Goal: Transaction & Acquisition: Purchase product/service

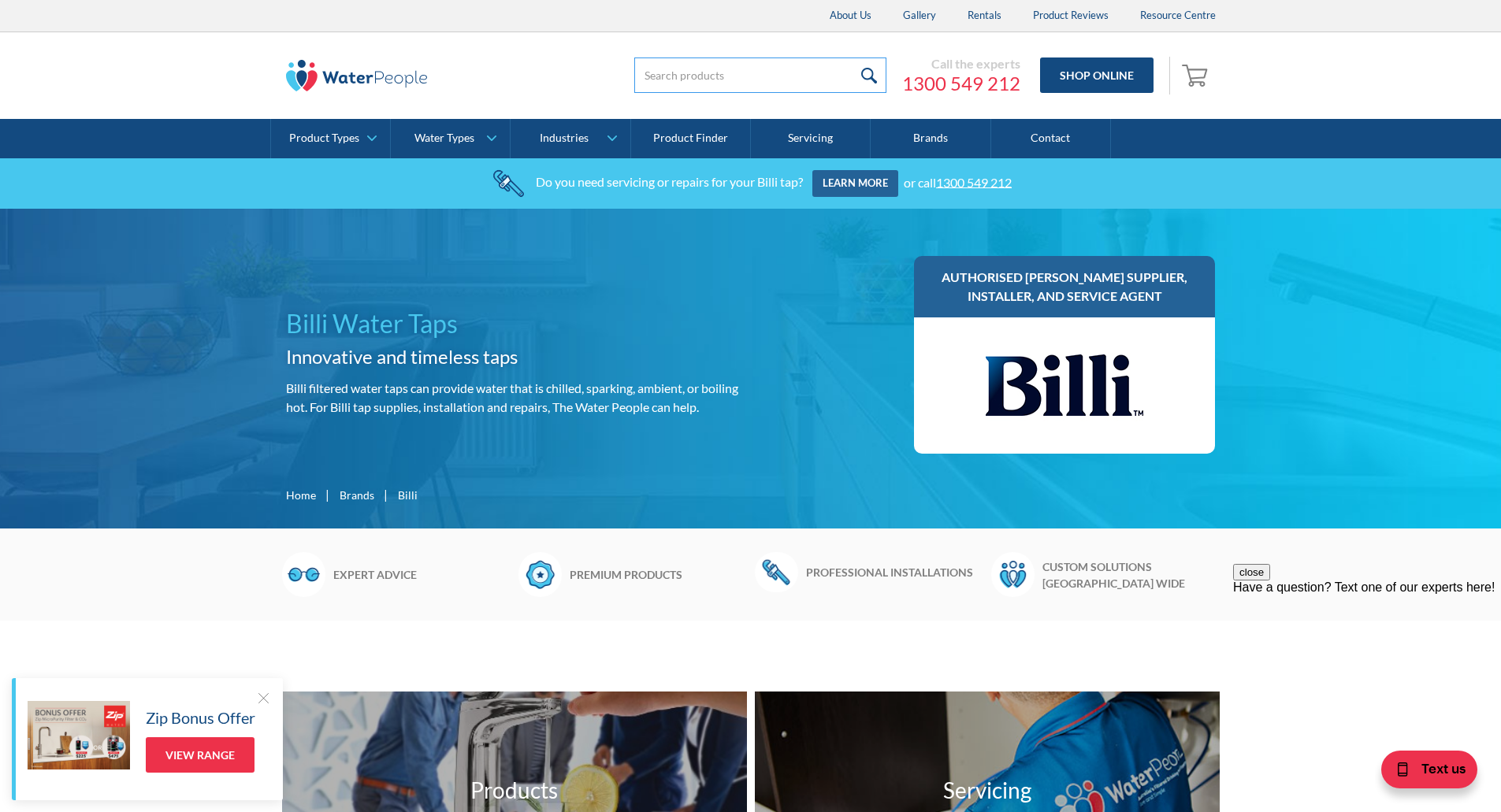
click at [684, 73] on input "search" at bounding box center [760, 75] width 252 height 35
type input "994051"
click at [853, 58] on input "submit" at bounding box center [870, 75] width 34 height 35
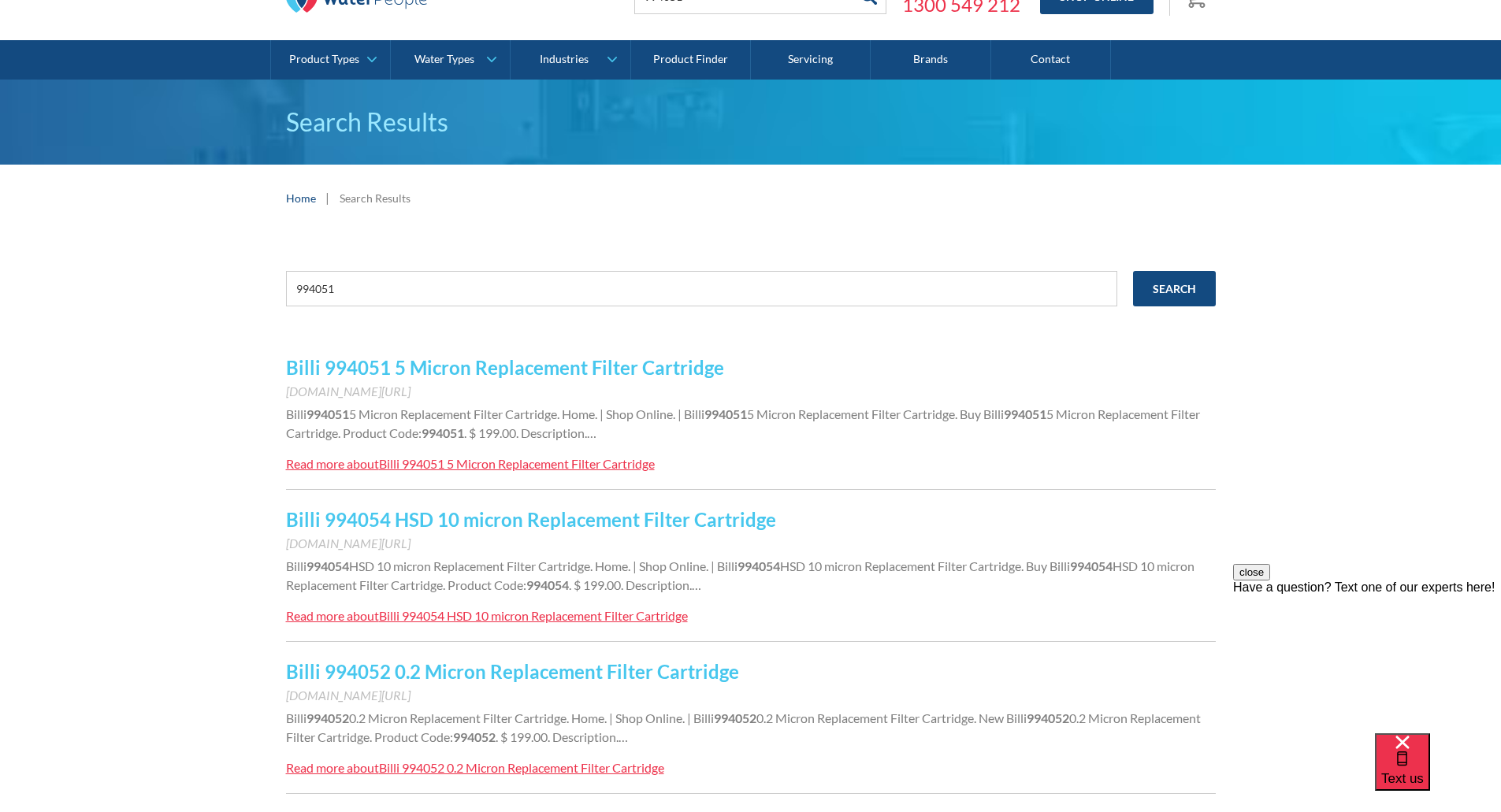
click at [335, 370] on link "Billi 994051 5 Micron Replacement Filter Cartridge" at bounding box center [505, 368] width 438 height 23
